Goal: Task Accomplishment & Management: Use online tool/utility

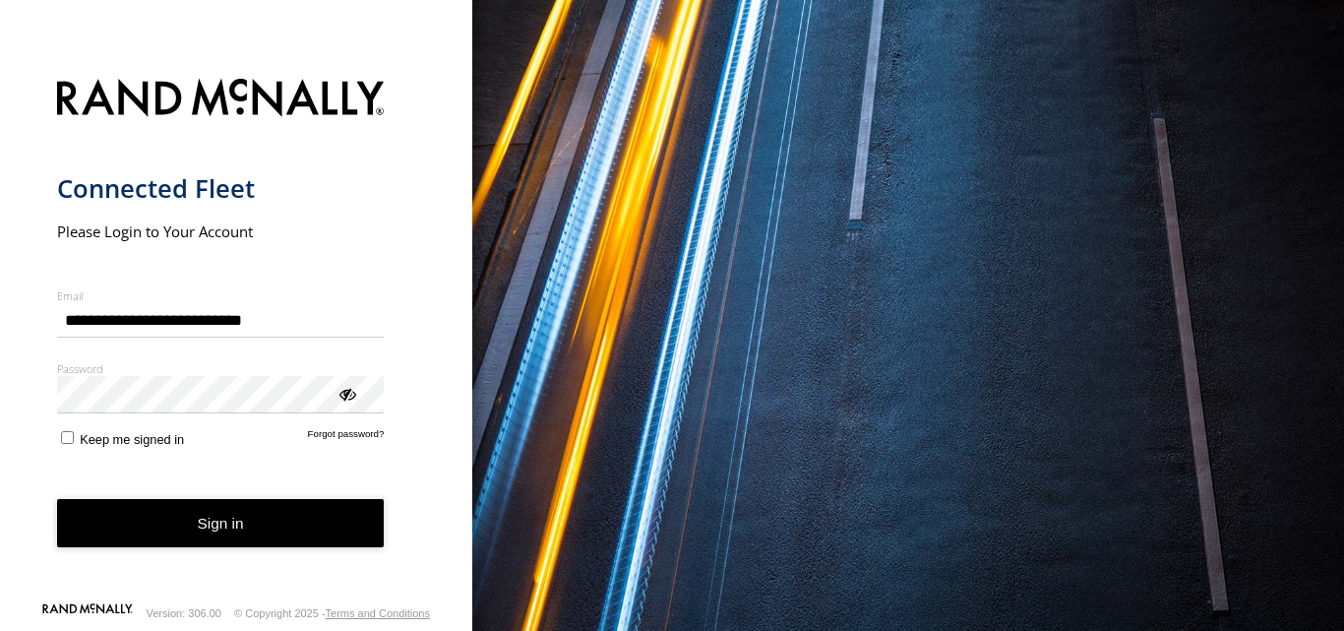
type input "**********"
click at [153, 526] on button "Sign in" at bounding box center [221, 523] width 328 height 48
type input "**********"
click at [176, 528] on button "Sign in" at bounding box center [221, 523] width 328 height 48
